Goal: Task Accomplishment & Management: Use online tool/utility

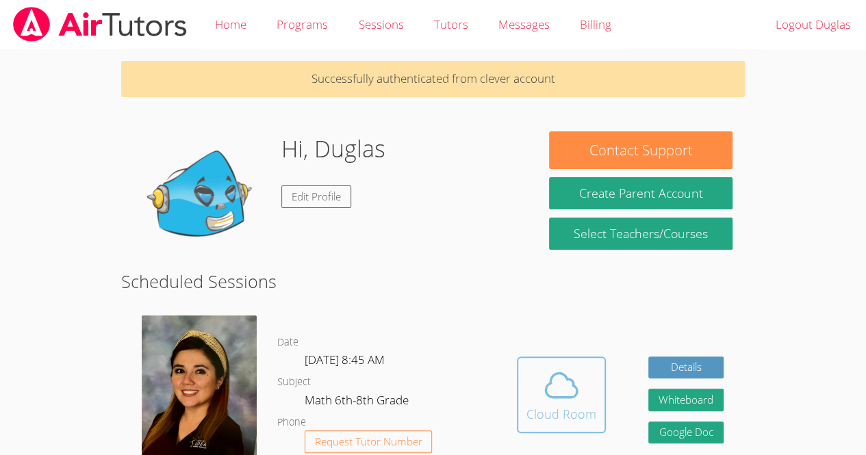
click at [530, 392] on span at bounding box center [561, 385] width 70 height 38
click at [550, 392] on icon at bounding box center [561, 385] width 38 height 38
click at [568, 405] on div "Cloud Room" at bounding box center [561, 414] width 70 height 19
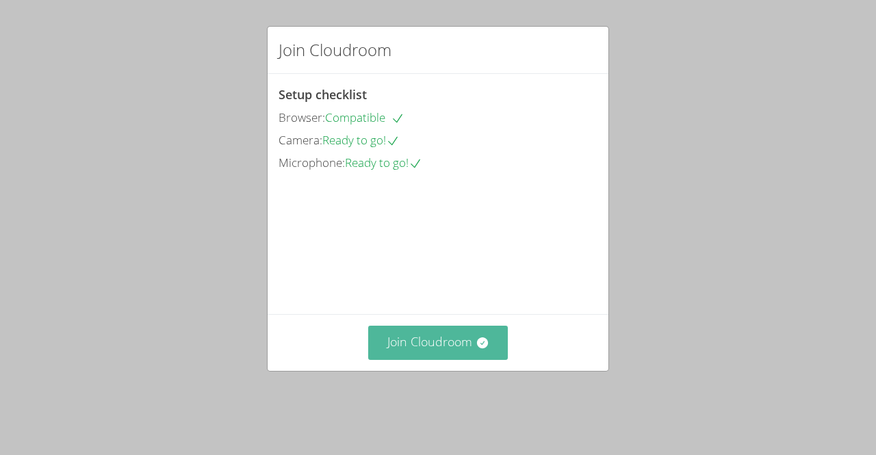
click at [459, 348] on button "Join Cloudroom" at bounding box center [438, 343] width 140 height 34
click at [457, 359] on button "Join Cloudroom" at bounding box center [438, 343] width 140 height 34
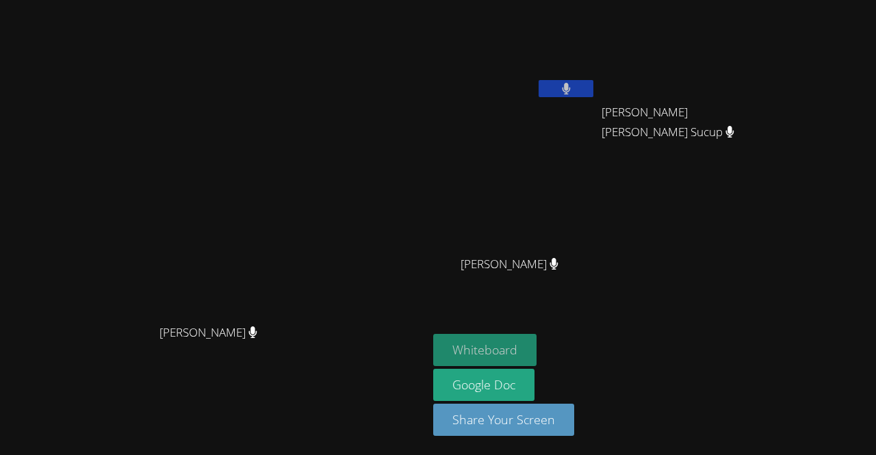
click at [537, 348] on button "Whiteboard" at bounding box center [484, 350] width 103 height 32
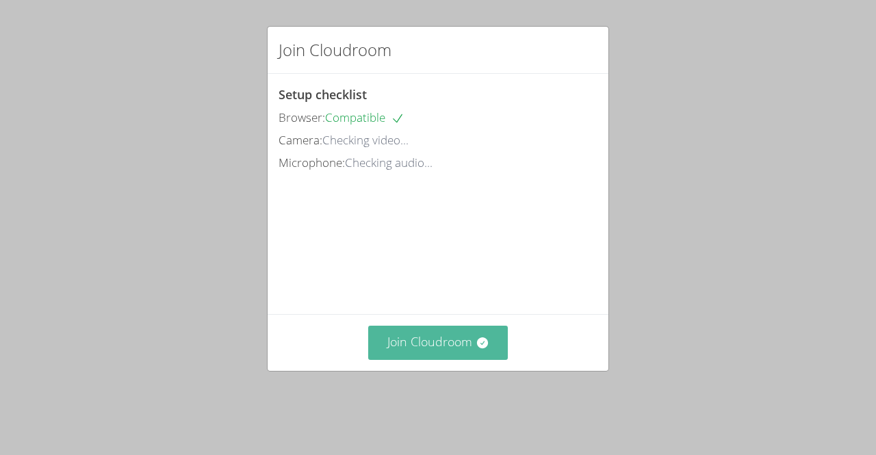
click at [455, 359] on button "Join Cloudroom" at bounding box center [438, 343] width 140 height 34
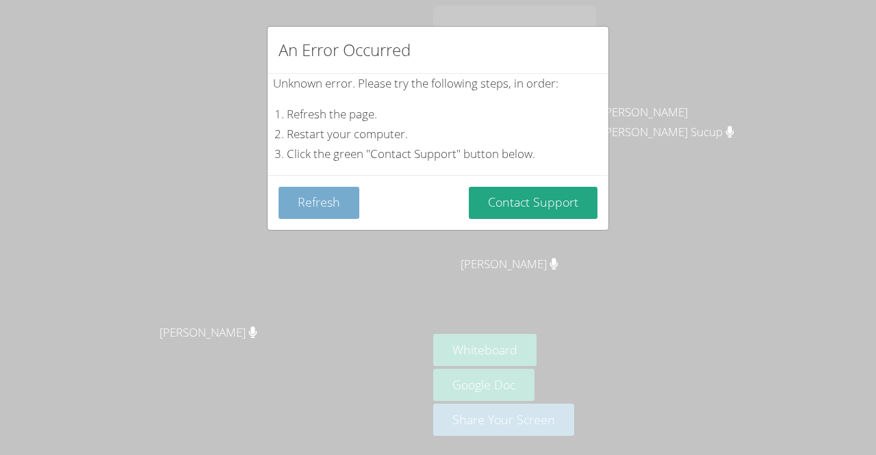
click at [326, 204] on button "Refresh" at bounding box center [319, 203] width 81 height 32
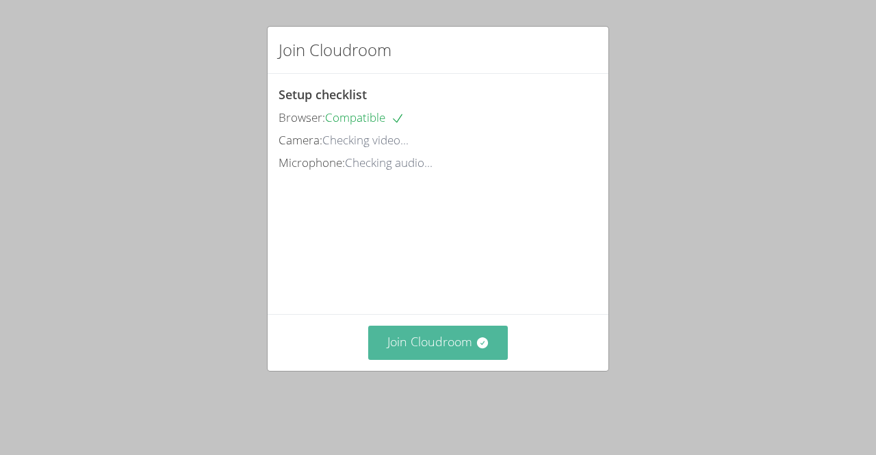
click at [476, 348] on icon at bounding box center [481, 342] width 11 height 11
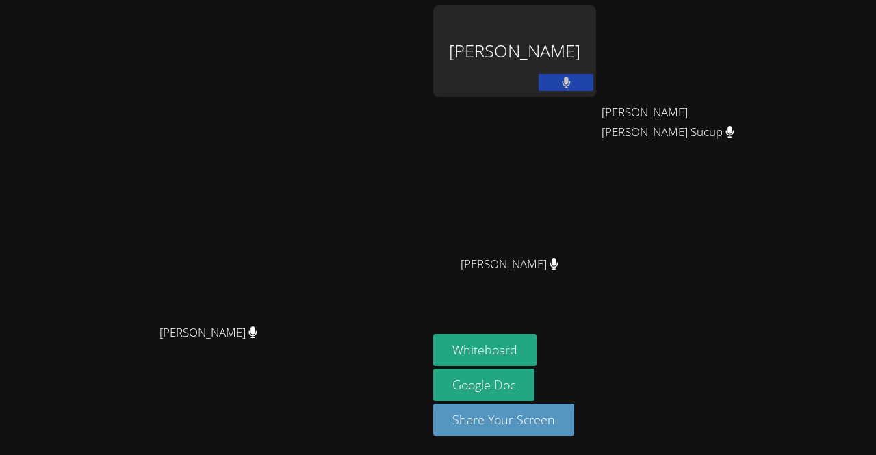
click at [596, 52] on div "[PERSON_NAME]" at bounding box center [514, 51] width 163 height 92
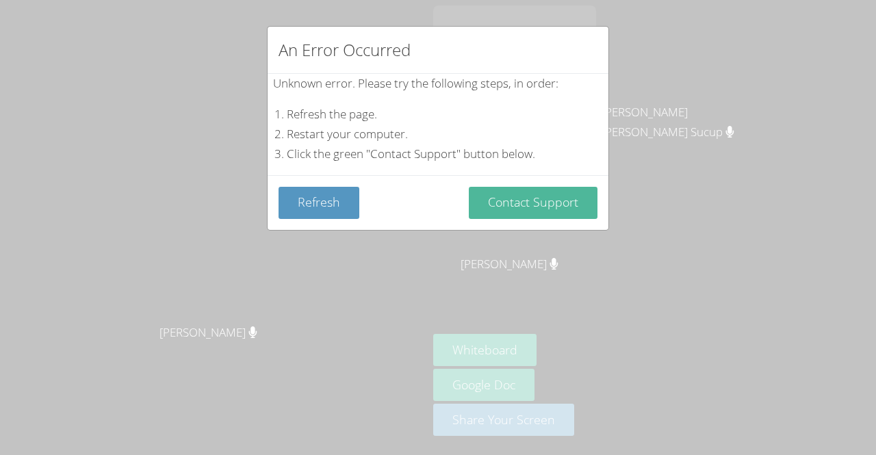
click at [526, 214] on button "Contact Support" at bounding box center [533, 203] width 129 height 32
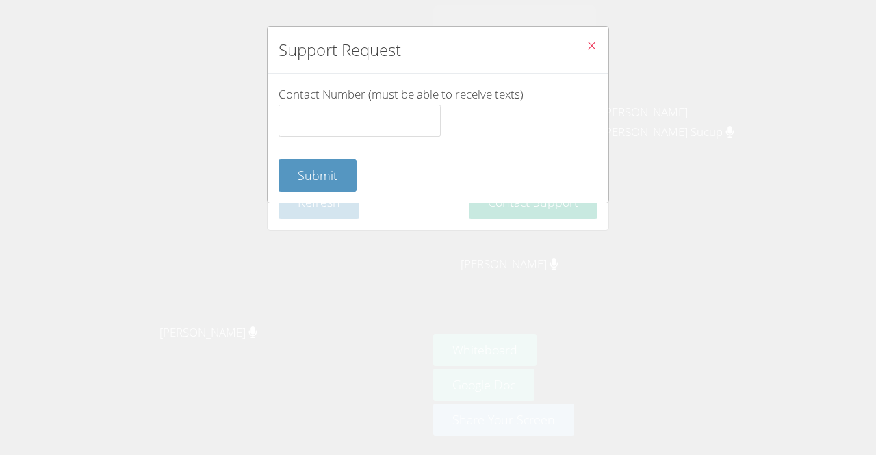
click at [586, 43] on icon "Close" at bounding box center [592, 46] width 12 height 12
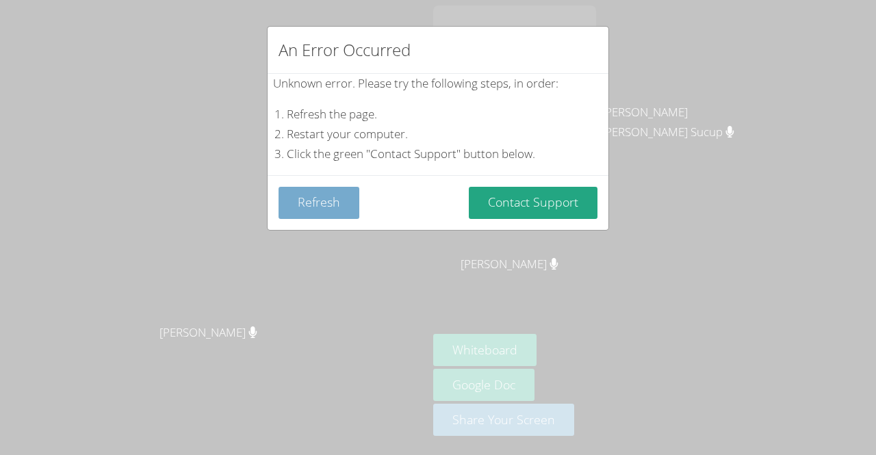
click at [333, 200] on button "Refresh" at bounding box center [319, 203] width 81 height 32
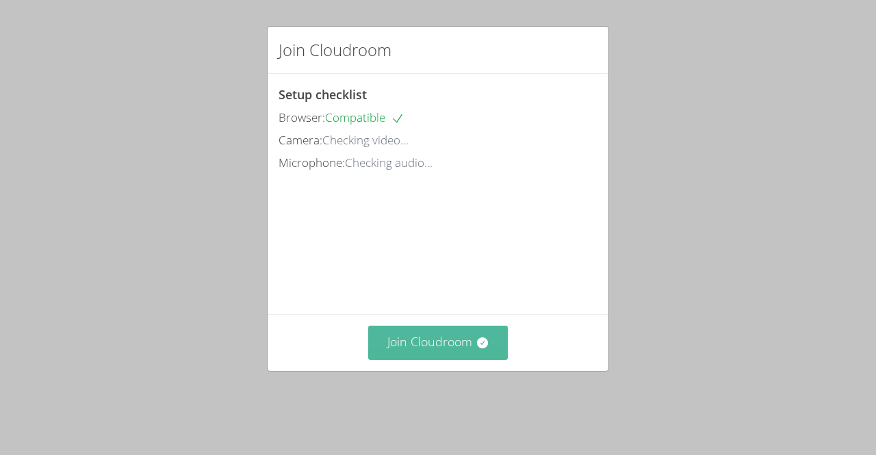
click at [422, 359] on button "Join Cloudroom" at bounding box center [438, 343] width 140 height 34
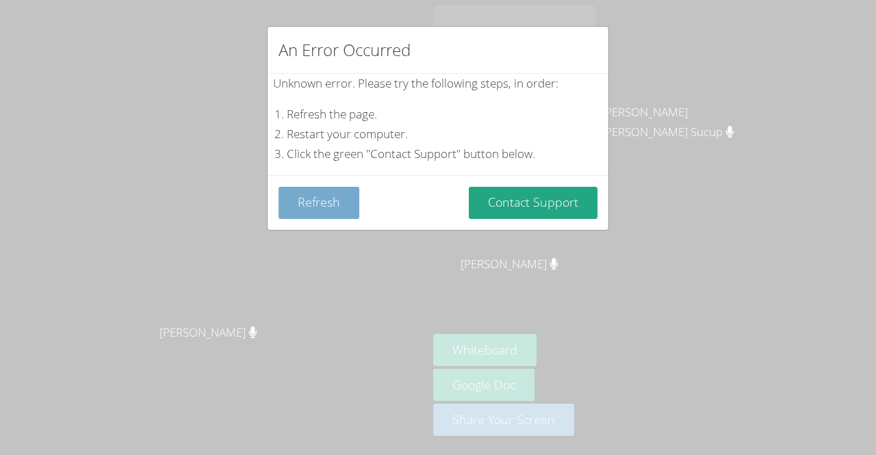
click at [329, 201] on button "Refresh" at bounding box center [319, 203] width 81 height 32
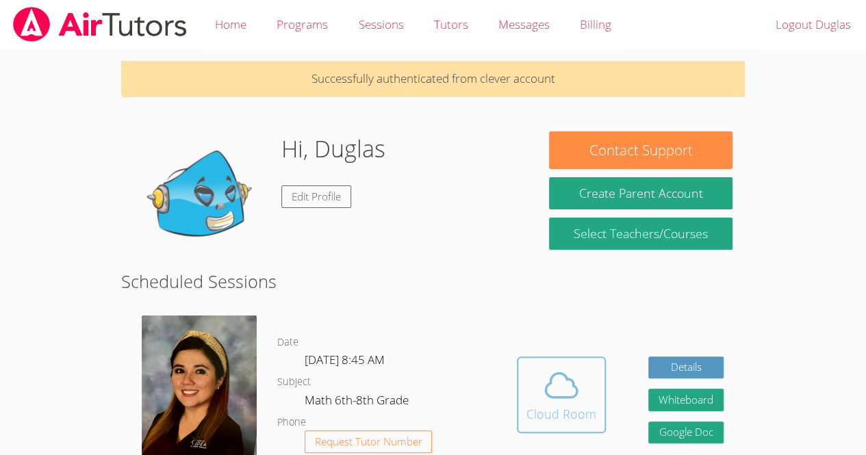
click at [585, 396] on span at bounding box center [561, 385] width 70 height 38
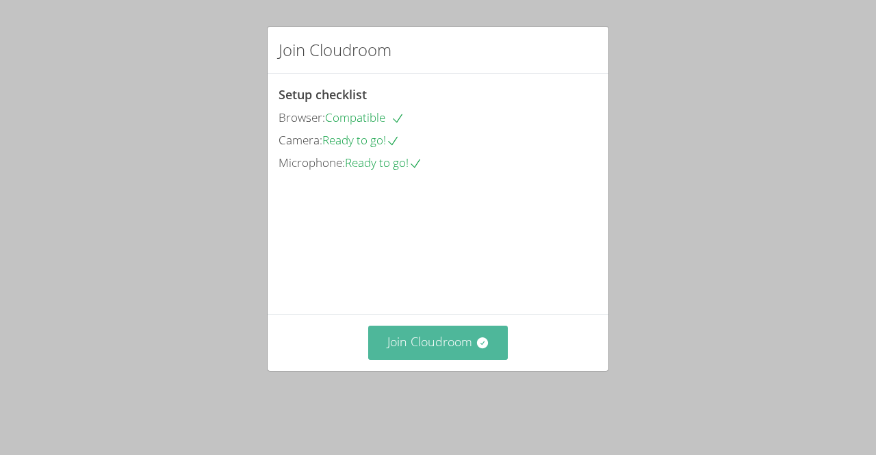
click at [450, 359] on button "Join Cloudroom" at bounding box center [438, 343] width 140 height 34
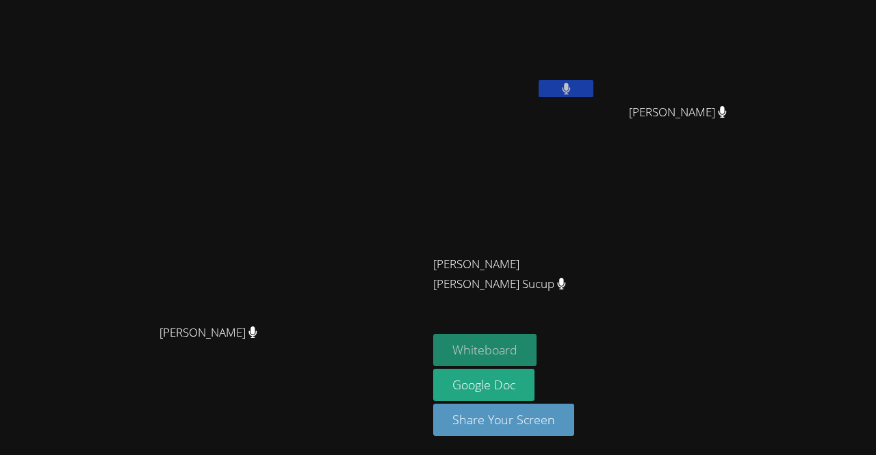
click at [537, 340] on button "Whiteboard" at bounding box center [484, 350] width 103 height 32
